Goal: Task Accomplishment & Management: Use online tool/utility

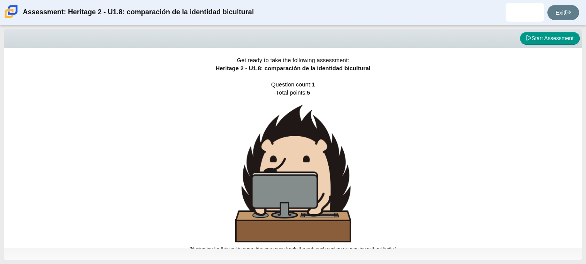
scroll to position [4, 0]
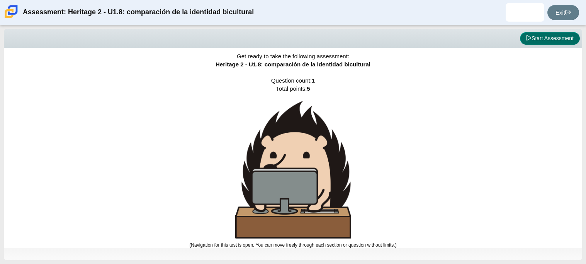
click at [547, 43] on button "Start Assessment" at bounding box center [550, 38] width 60 height 13
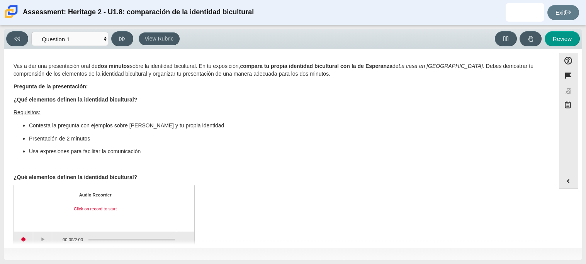
scroll to position [12, 0]
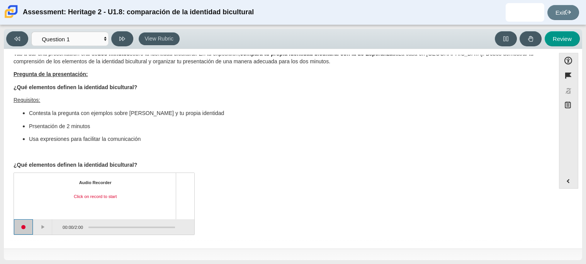
click at [20, 228] on button "Start recording" at bounding box center [23, 226] width 19 height 15
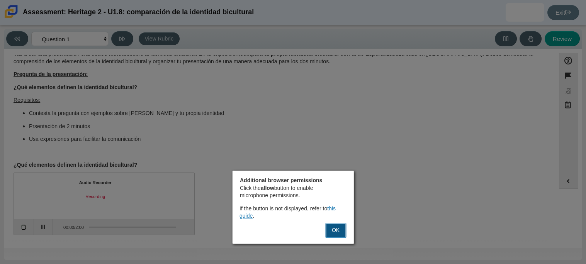
click at [333, 230] on button "OK" at bounding box center [335, 230] width 21 height 15
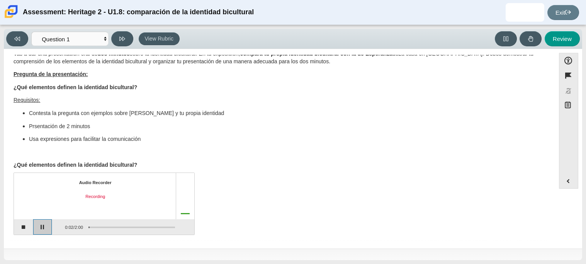
click at [42, 224] on button "Pause" at bounding box center [42, 226] width 19 height 15
click at [39, 231] on button "Continue recording" at bounding box center [42, 226] width 19 height 15
click at [20, 226] on button "Stop recording" at bounding box center [23, 226] width 19 height 15
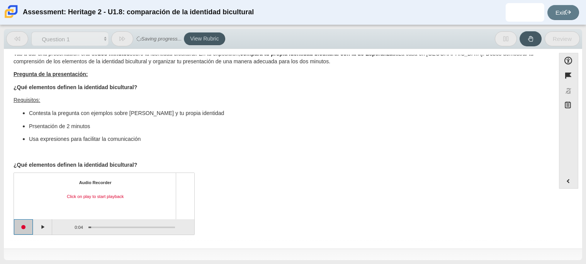
click at [22, 226] on button "Start recording" at bounding box center [23, 226] width 19 height 15
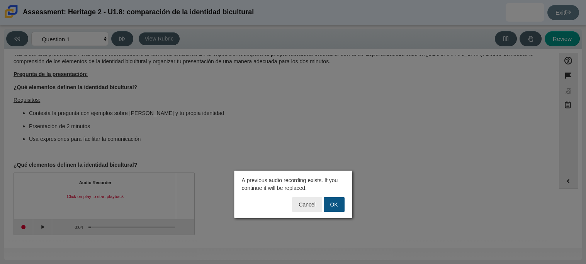
click at [331, 203] on button "OK" at bounding box center [334, 204] width 21 height 15
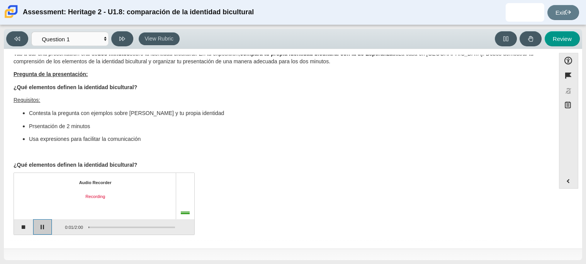
click at [42, 228] on button "Pause" at bounding box center [42, 226] width 19 height 15
click at [20, 230] on button "Stop recording" at bounding box center [23, 226] width 19 height 15
click at [44, 229] on button "Play" at bounding box center [42, 226] width 19 height 15
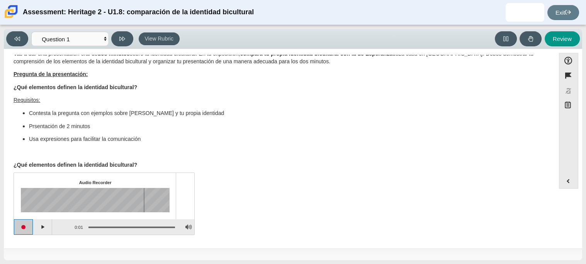
click at [16, 226] on button "Start recording" at bounding box center [23, 226] width 19 height 15
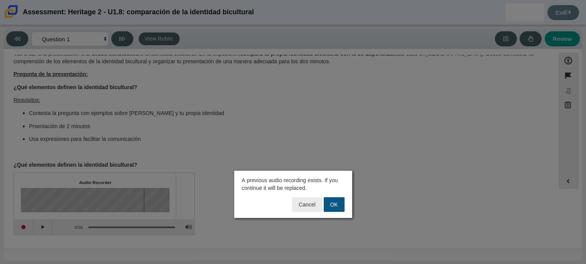
click at [335, 201] on button "OK" at bounding box center [334, 204] width 21 height 15
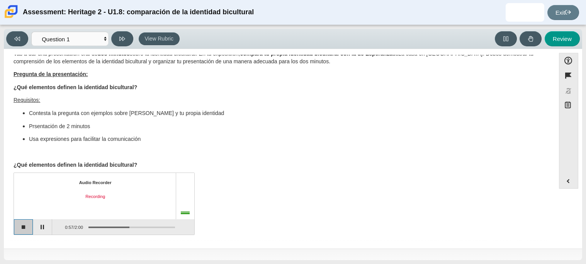
click at [27, 227] on button "Stop recording" at bounding box center [23, 226] width 19 height 15
click at [27, 229] on button "Start recording" at bounding box center [23, 226] width 19 height 15
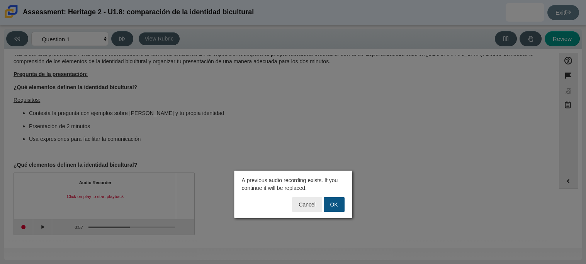
click at [332, 208] on button "OK" at bounding box center [334, 204] width 21 height 15
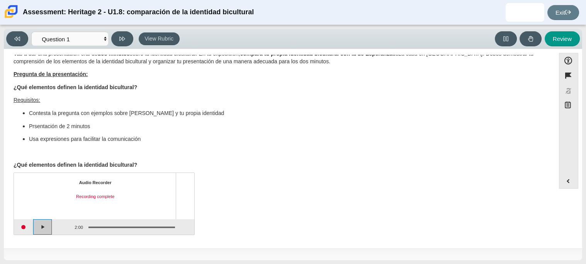
click at [39, 223] on button "Play" at bounding box center [42, 226] width 19 height 15
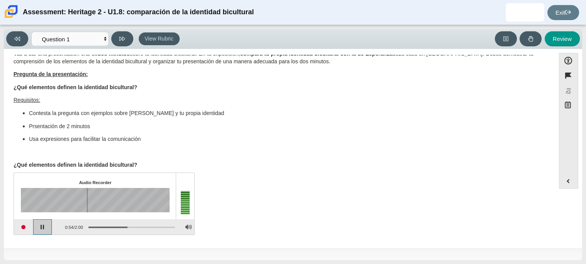
click at [44, 229] on button "Pause playback" at bounding box center [42, 226] width 19 height 15
click at [24, 227] on button "Start recording" at bounding box center [23, 226] width 19 height 15
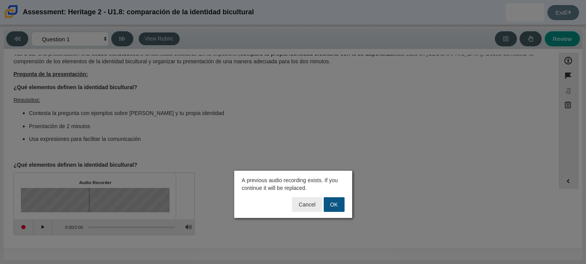
click at [333, 202] on button "OK" at bounding box center [334, 204] width 21 height 15
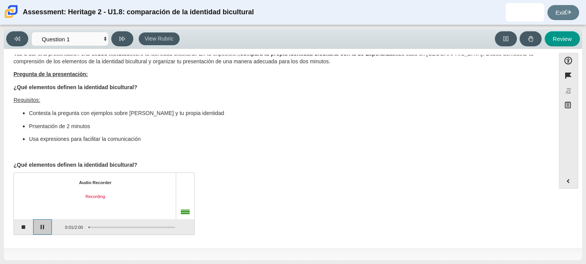
click at [35, 229] on button "Pause" at bounding box center [42, 226] width 19 height 15
click at [27, 229] on button "Stop recording" at bounding box center [23, 226] width 19 height 15
click at [42, 226] on button "Play" at bounding box center [42, 226] width 19 height 15
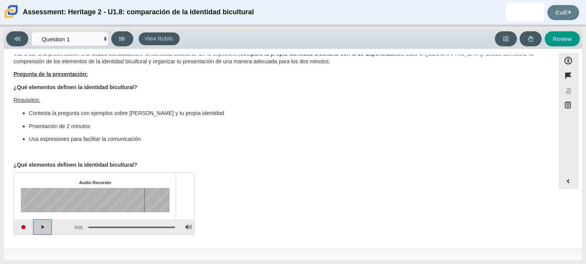
click at [46, 234] on button "Play" at bounding box center [42, 226] width 19 height 15
click at [27, 227] on button "Start recording" at bounding box center [23, 226] width 19 height 15
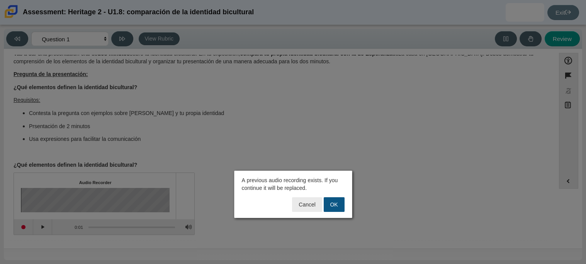
click at [336, 202] on button "OK" at bounding box center [334, 204] width 21 height 15
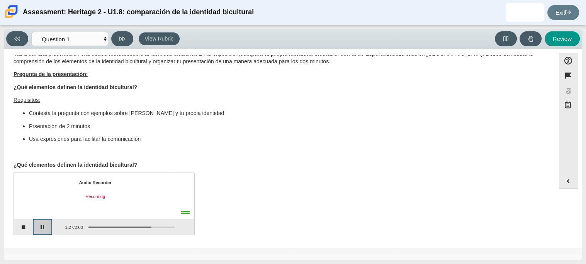
click at [46, 227] on button "Pause" at bounding box center [42, 226] width 19 height 15
click at [22, 223] on button "Stop recording" at bounding box center [23, 226] width 19 height 15
click at [27, 224] on button "Start recording" at bounding box center [23, 226] width 19 height 15
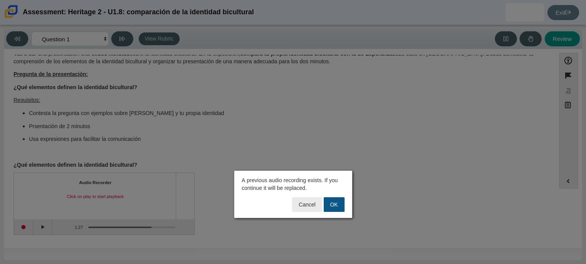
click at [333, 206] on button "OK" at bounding box center [334, 204] width 21 height 15
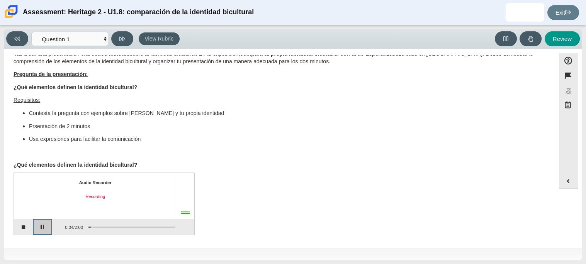
click at [47, 223] on button "Pause" at bounding box center [42, 226] width 19 height 15
click at [25, 224] on button "Stop recording" at bounding box center [23, 226] width 19 height 15
click at [26, 227] on button "Start recording" at bounding box center [23, 226] width 19 height 15
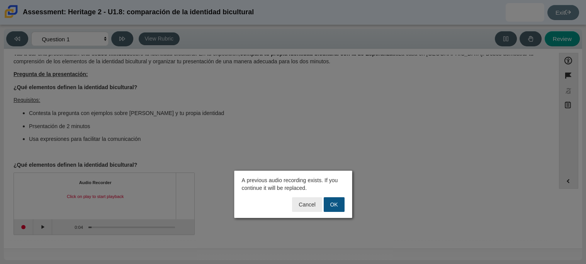
click at [336, 203] on button "OK" at bounding box center [334, 204] width 21 height 15
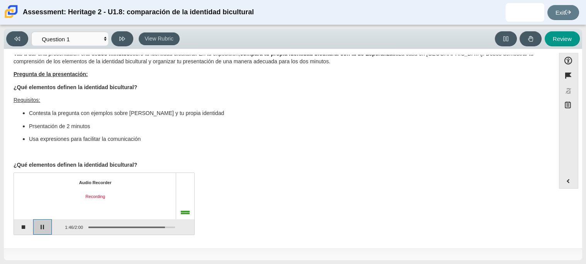
click at [40, 229] on button "Pause" at bounding box center [42, 226] width 19 height 15
click at [43, 228] on button "Continue recording" at bounding box center [42, 226] width 19 height 15
click at [123, 43] on button at bounding box center [122, 38] width 22 height 15
select select "review"
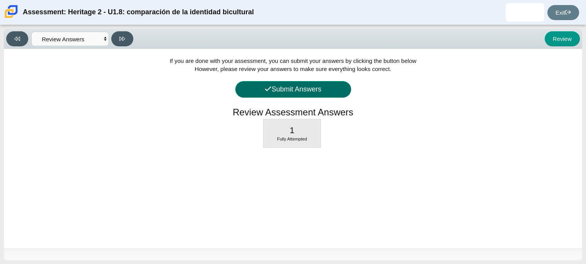
click at [296, 94] on button "Submit Answers" at bounding box center [293, 89] width 116 height 17
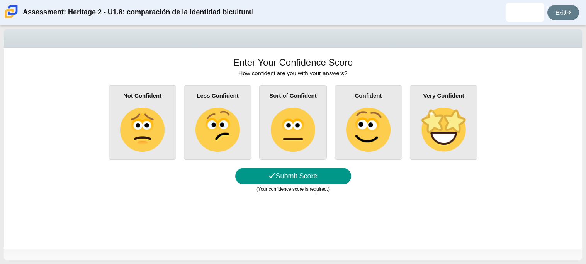
click at [303, 116] on img at bounding box center [293, 130] width 44 height 44
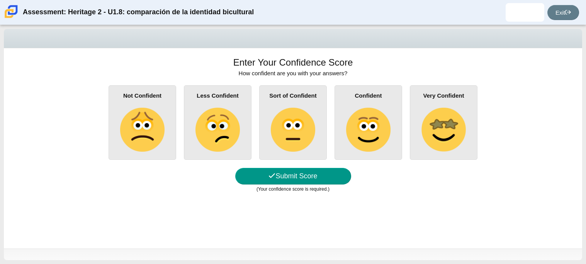
click at [0, 0] on input "Sort of Confident" at bounding box center [0, 0] width 0 height 0
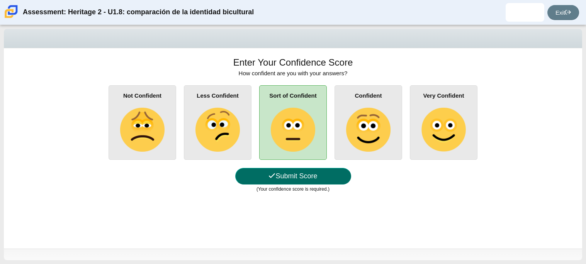
click at [252, 175] on button "Submit Score" at bounding box center [293, 176] width 116 height 17
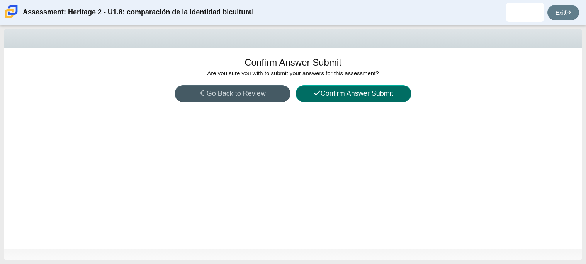
click at [356, 88] on button "Confirm Answer Submit" at bounding box center [354, 93] width 116 height 17
